Goal: Task Accomplishment & Management: Use online tool/utility

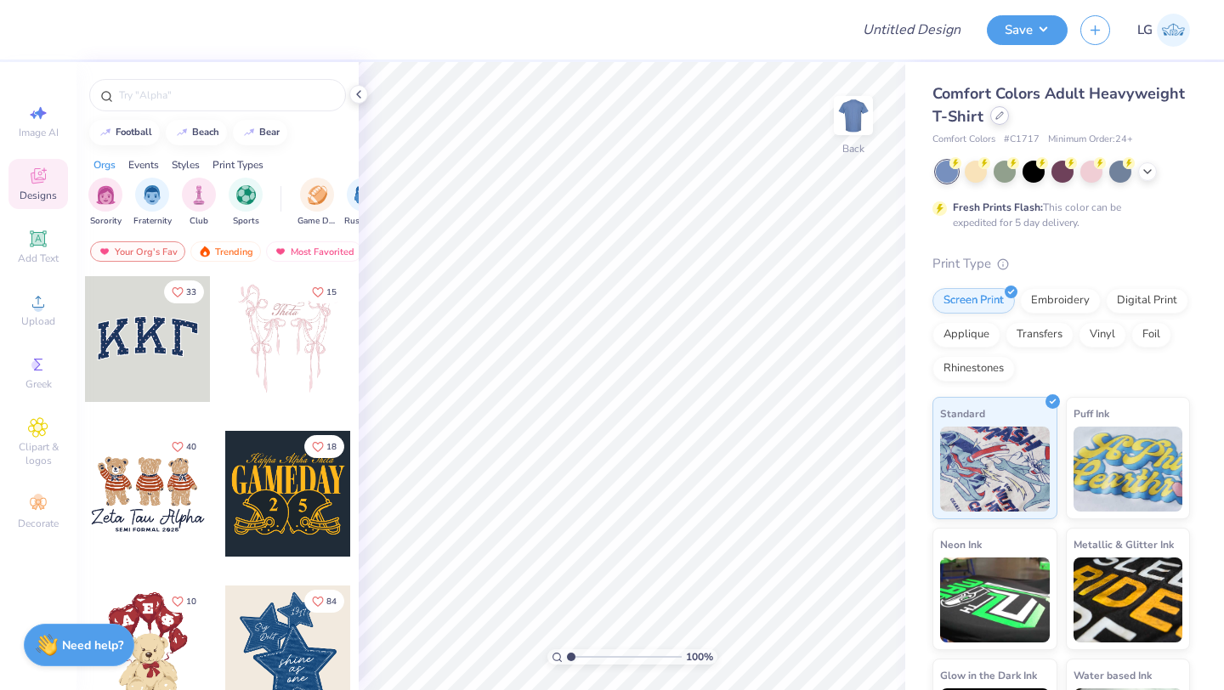
click at [1002, 115] on div at bounding box center [999, 115] width 19 height 19
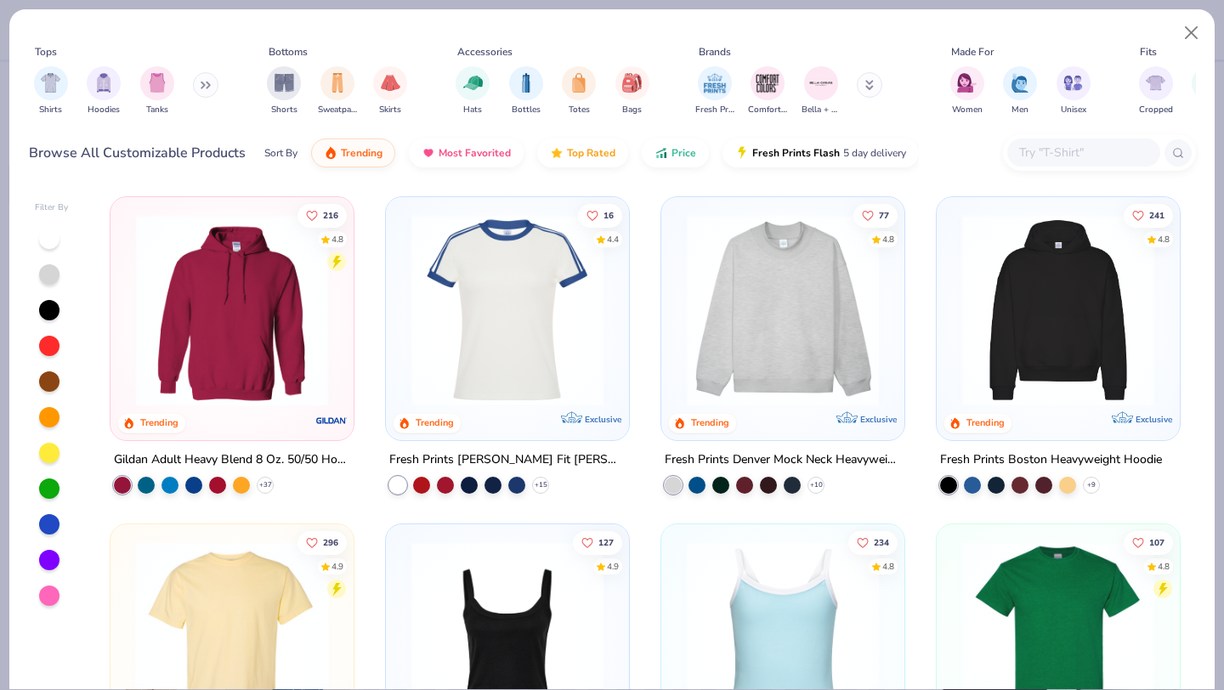
click at [798, 296] on img at bounding box center [782, 310] width 209 height 192
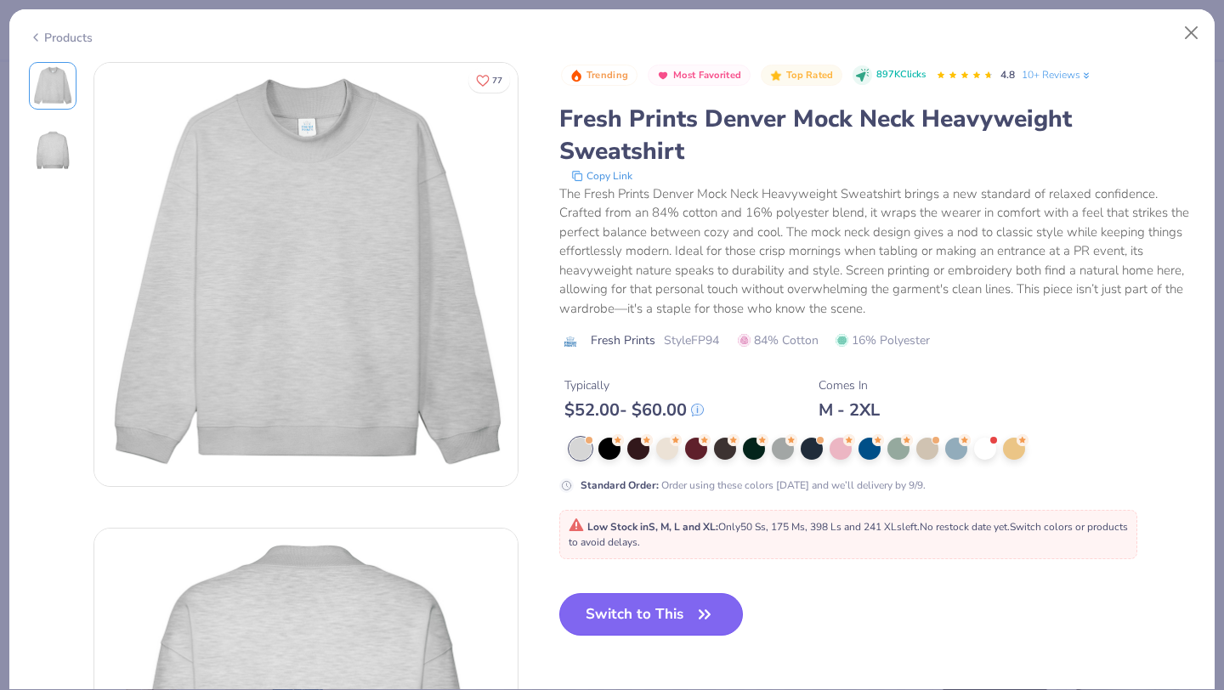
click at [609, 610] on button "Switch to This" at bounding box center [651, 614] width 184 height 43
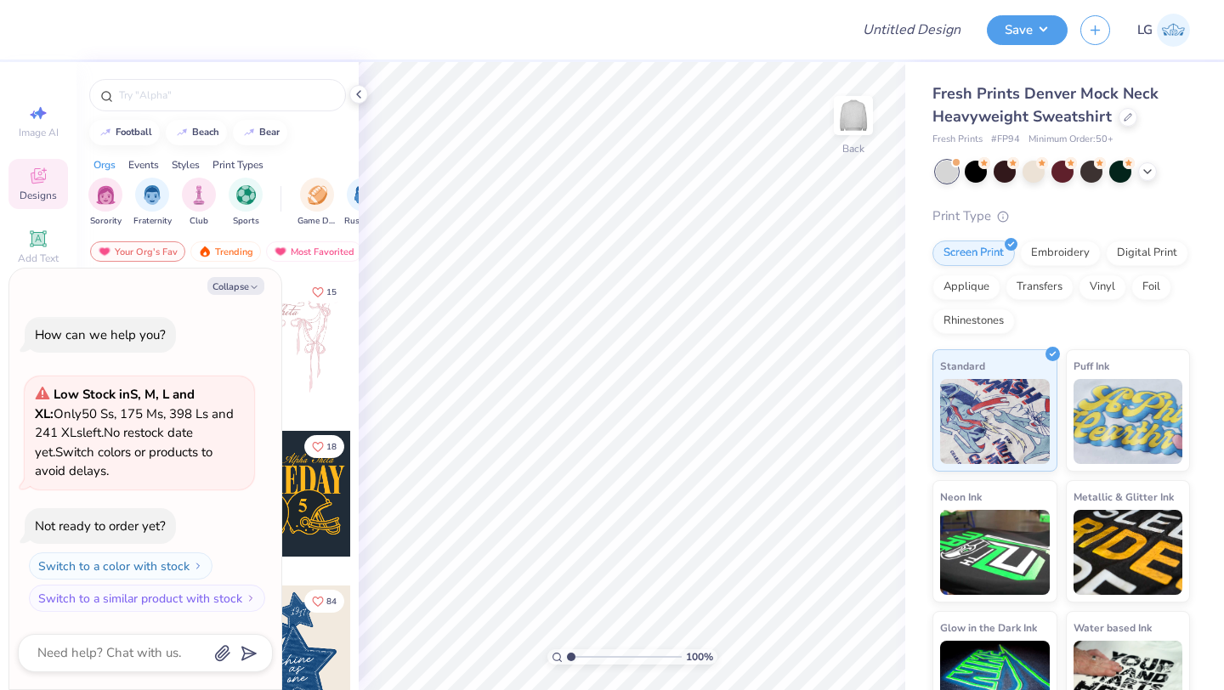
click at [236, 270] on div "Collapse How can we help you? Low Stock in S, M, L and XL : Only 50 Ss, 175 Ms,…" at bounding box center [145, 480] width 272 height 422
click at [236, 278] on button "Collapse" at bounding box center [235, 286] width 57 height 18
type textarea "x"
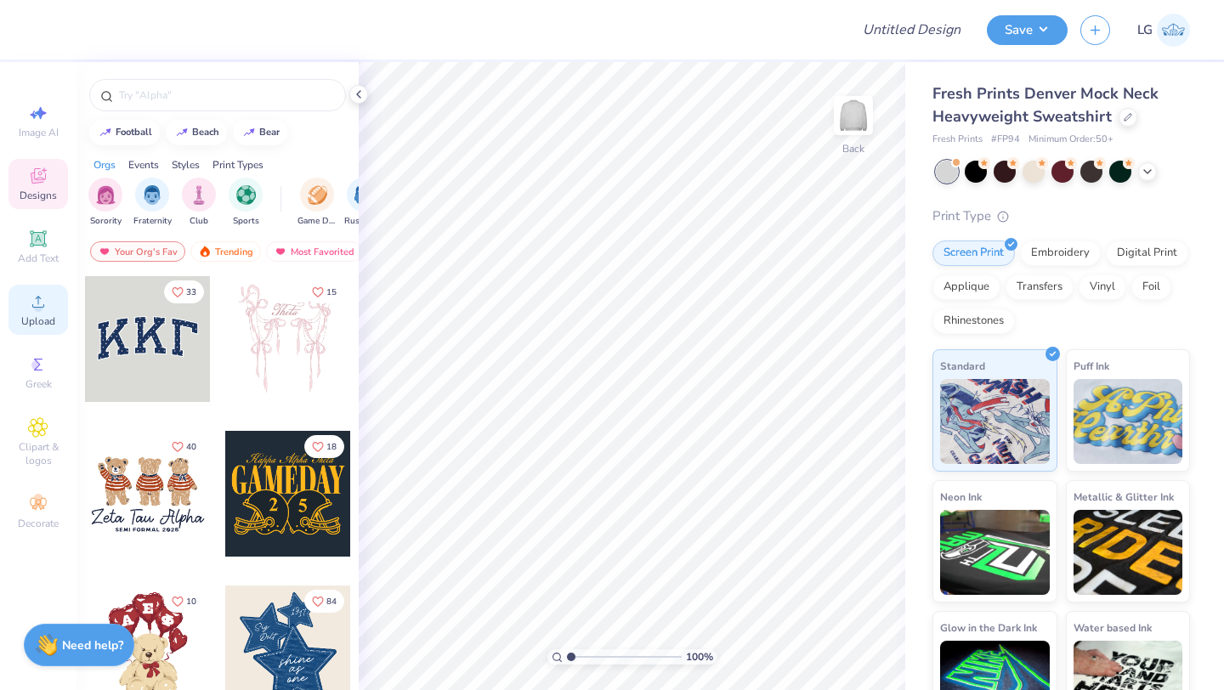
click at [47, 299] on icon at bounding box center [38, 302] width 20 height 20
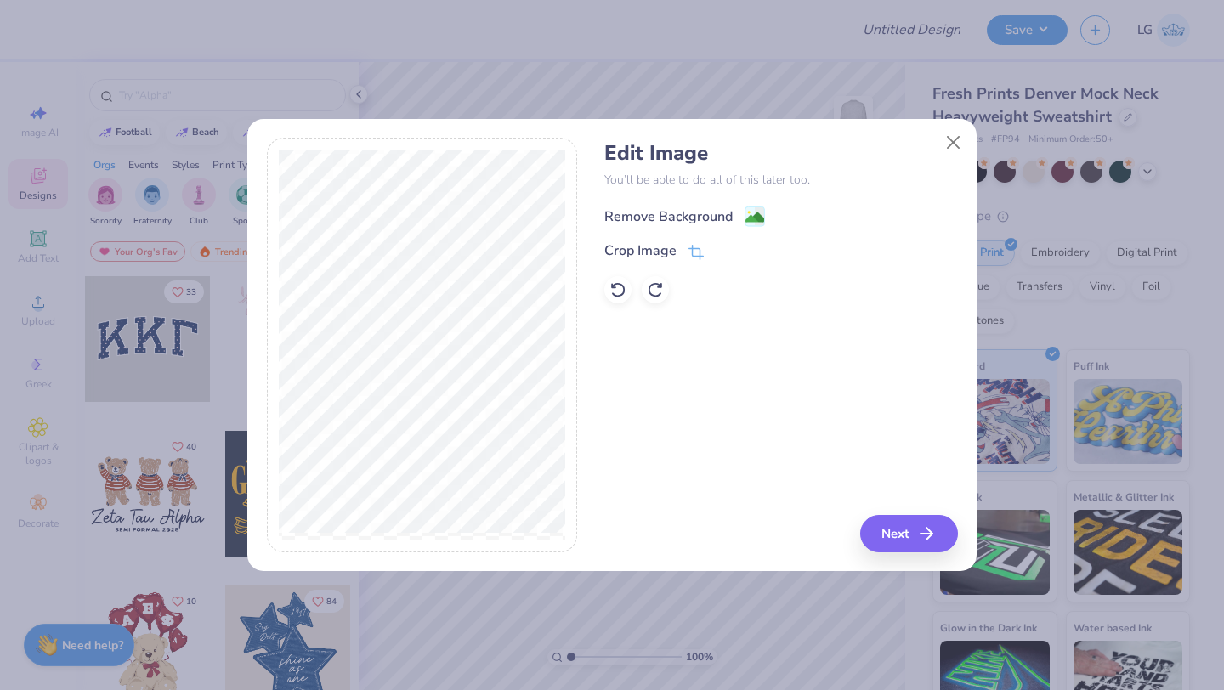
click at [680, 213] on div "Remove Background" at bounding box center [668, 217] width 128 height 20
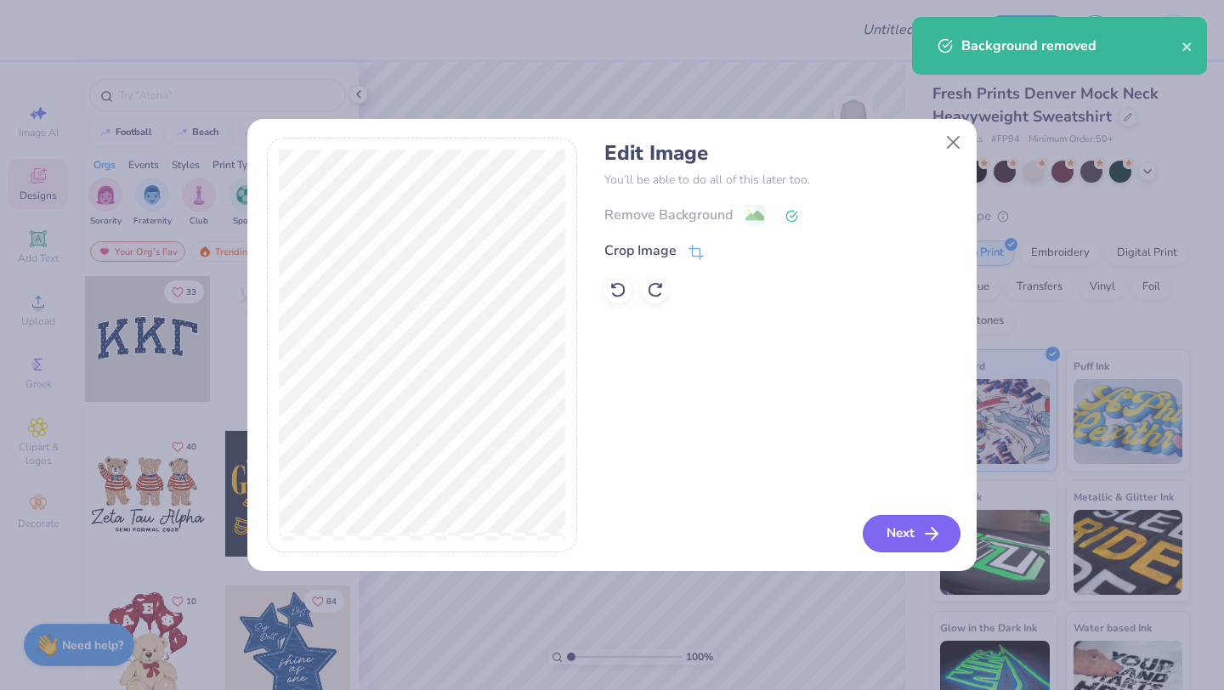
click at [879, 527] on button "Next" at bounding box center [912, 533] width 98 height 37
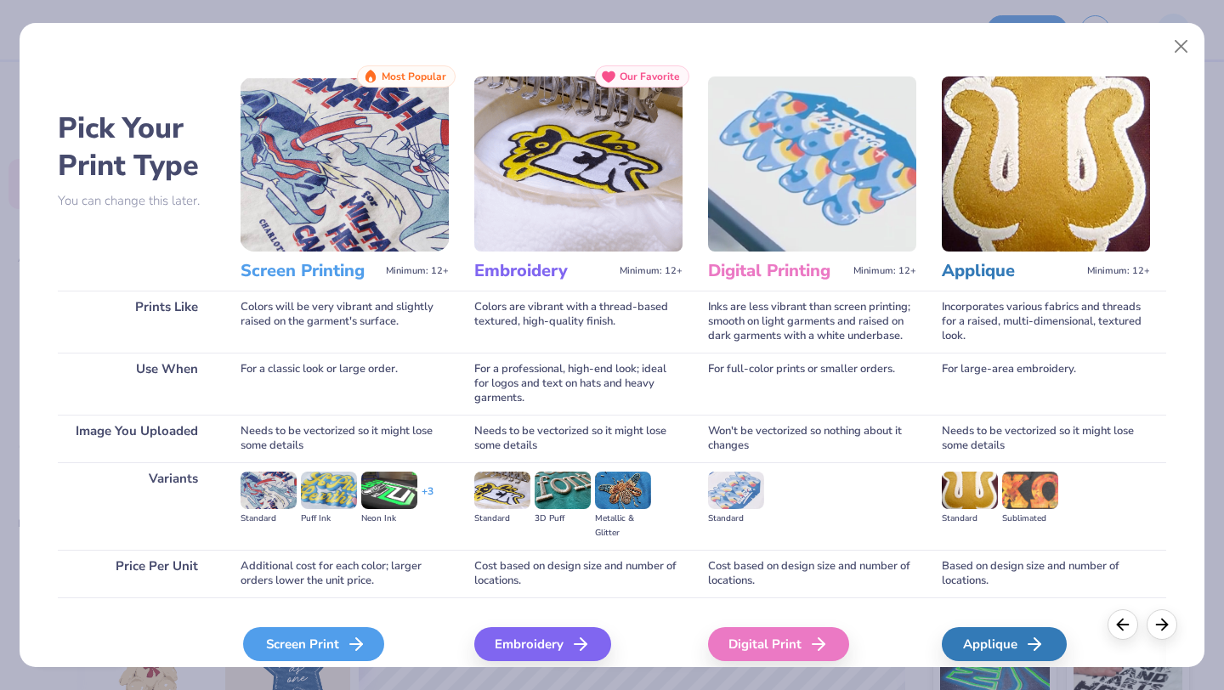
click at [313, 637] on div "Screen Print" at bounding box center [313, 644] width 141 height 34
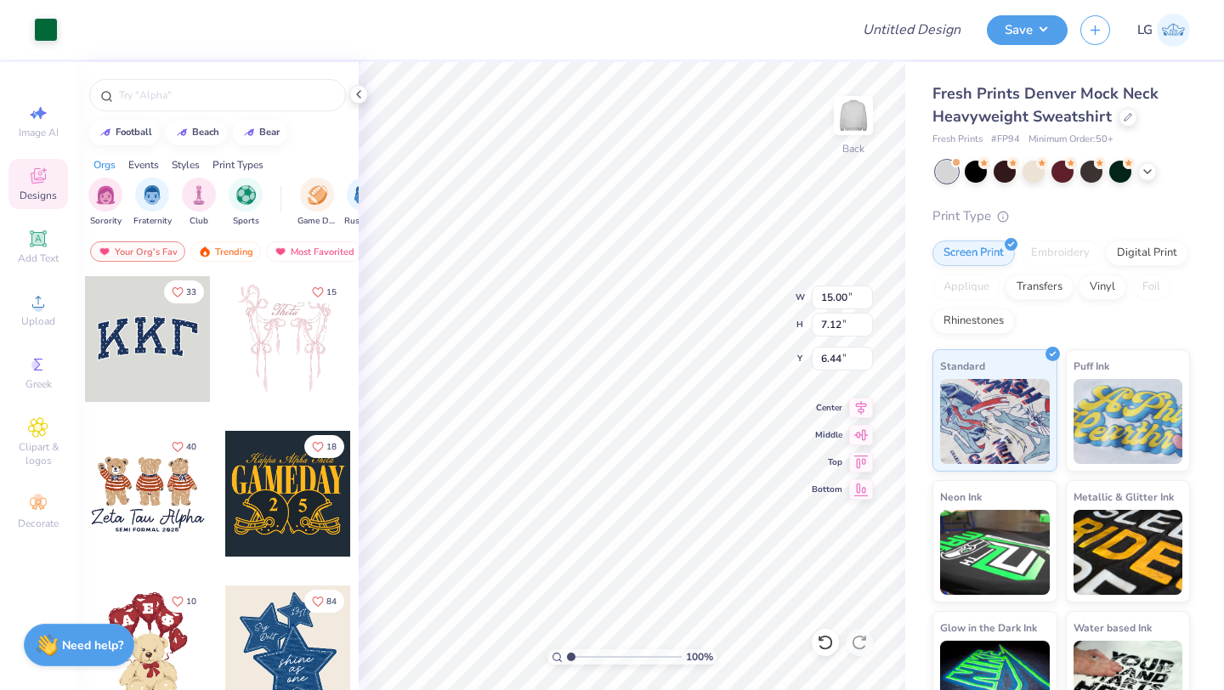
type input "0.50"
type input "13.98"
type input "6.64"
type input "0.50"
type input "1.44"
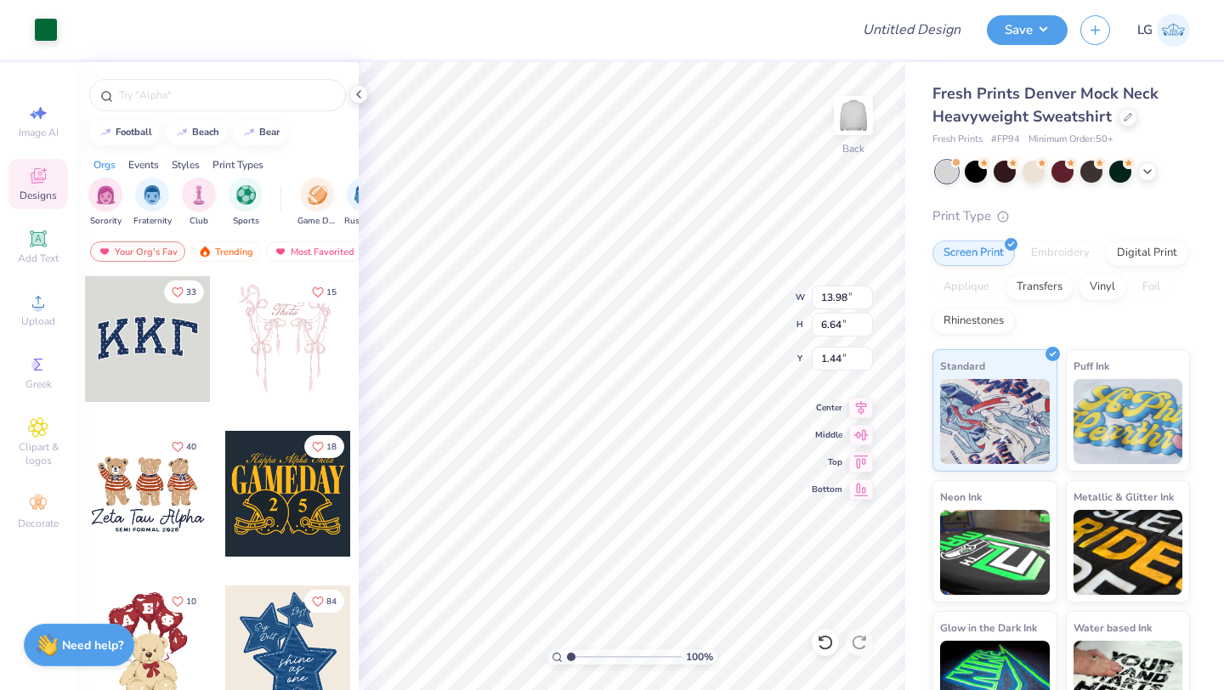
type input "1.45"
type input "13.24"
type input "6.28"
type input "1.80"
type input "1.69"
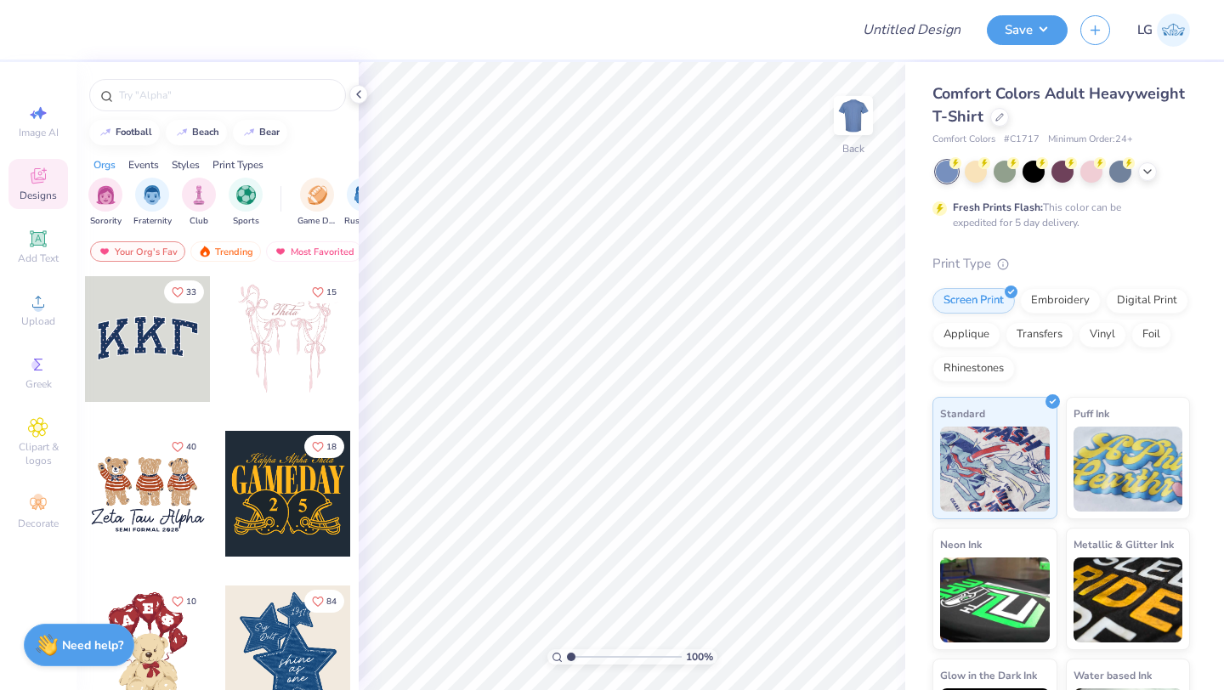
click at [672, 34] on div at bounding box center [442, 30] width 790 height 60
click at [678, 30] on div at bounding box center [442, 30] width 790 height 60
